Goal: Task Accomplishment & Management: Manage account settings

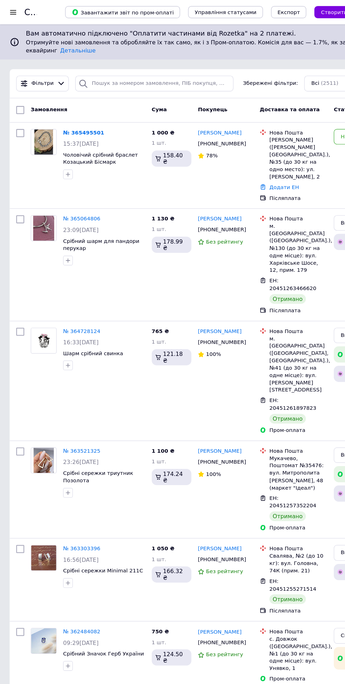
click at [13, 387] on div at bounding box center [17, 426] width 13 height 79
click at [23, 11] on h1 "Список замовлень" at bounding box center [56, 10] width 71 height 8
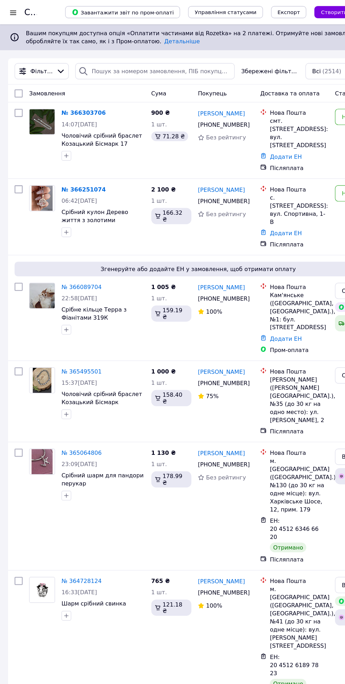
click at [72, 162] on link "№ 366251074" at bounding box center [73, 165] width 38 height 6
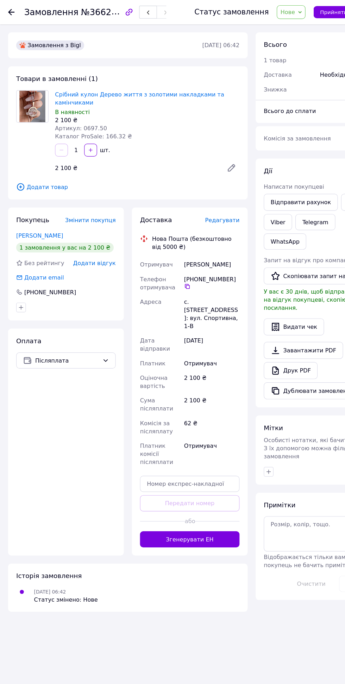
click at [115, 10] on icon "button" at bounding box center [113, 10] width 6 height 6
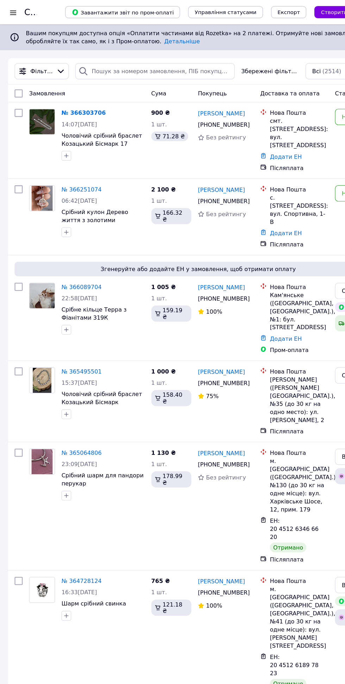
click at [25, 11] on h1 "Список замовлень" at bounding box center [56, 10] width 71 height 8
